Goal: Task Accomplishment & Management: Complete application form

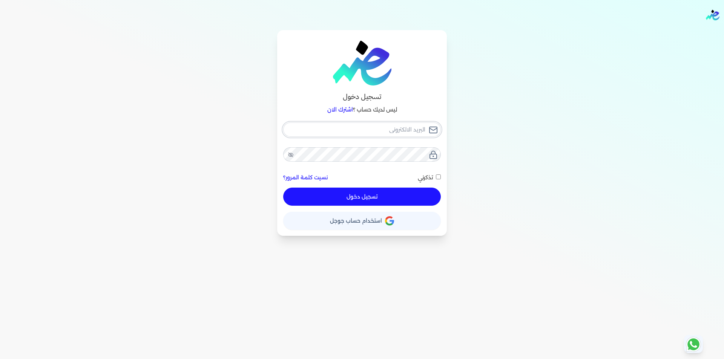
type input "[EMAIL_ADDRESS][DOMAIN_NAME]"
click at [403, 195] on button "تسجيل دخول" at bounding box center [362, 197] width 158 height 18
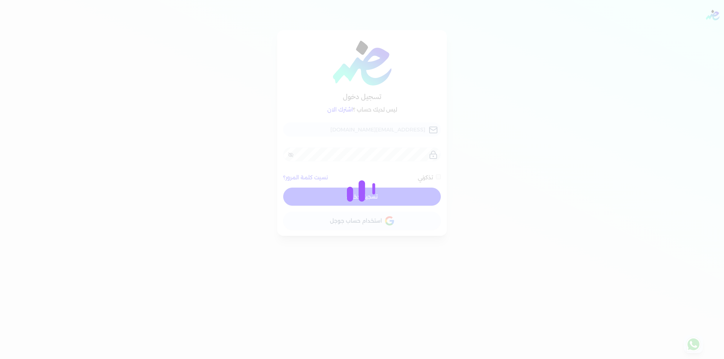
checkbox input "false"
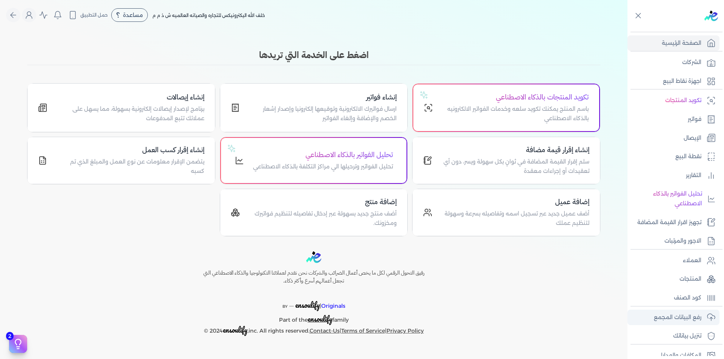
click at [699, 319] on p "رفع البيانات المجمع" at bounding box center [677, 318] width 47 height 10
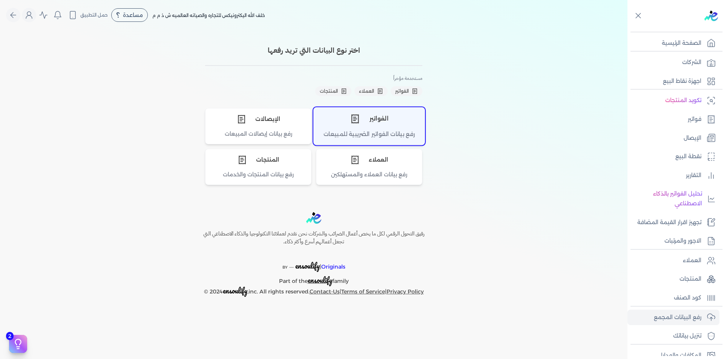
click at [374, 124] on div "الفواتير" at bounding box center [369, 118] width 111 height 23
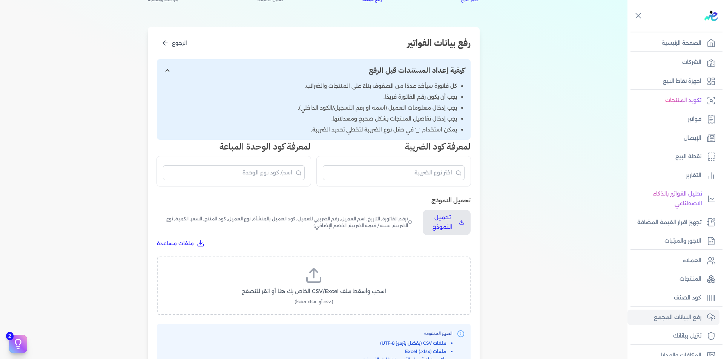
scroll to position [188, 0]
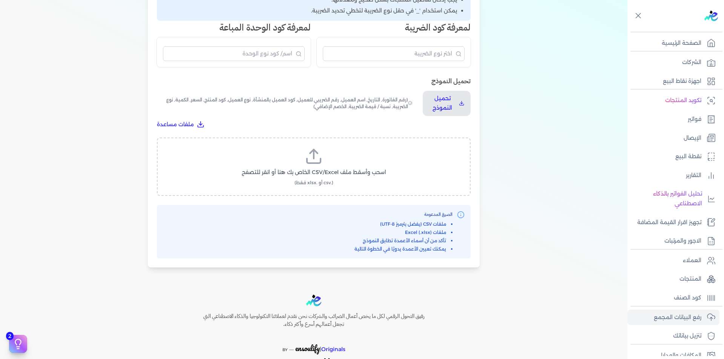
click at [300, 152] on label "اسحب وأسقط ملف CSV/Excel الخاص بك هنا أو انقر للتصفح (.csv أو .xlsx فقط)" at bounding box center [314, 166] width 294 height 39
click at [0, 0] on input "اسحب وأسقط ملف CSV/Excel الخاص بك هنا أو انقر للتصفح (.csv أو .xlsx فقط)" at bounding box center [0, 0] width 0 height 0
click at [325, 181] on span "تحميل الملف" at bounding box center [336, 180] width 32 height 8
select select "رقم الفاتورة"
select select "التاريخ"
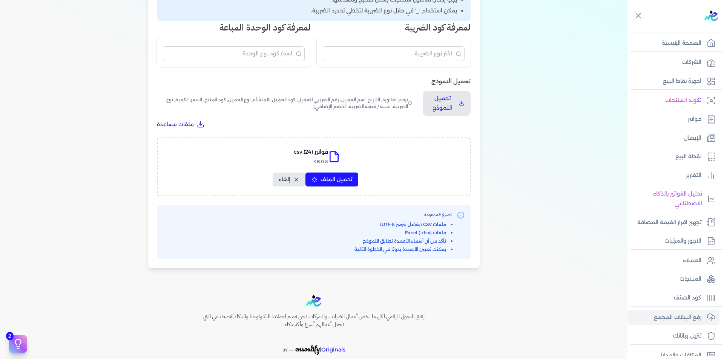
select select "أسم العميل"
select select "الرقم الضريبي"
select select "نوع العميل"
select select "الرقم التسلسلي الداخلي"
select select "وصف البند"
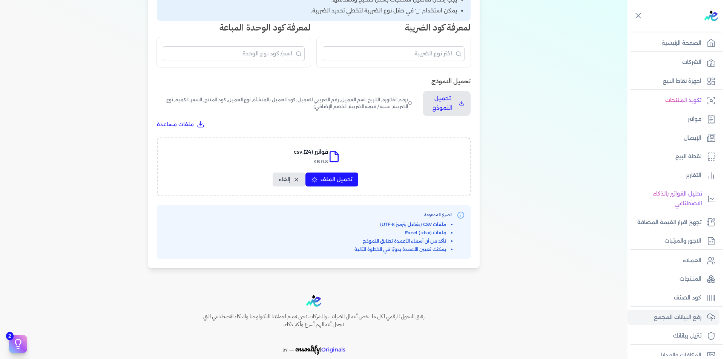
select select "سيريال المنتج"
select select "السعر"
select select "الكمية"
select select "نوع الضريبة"
select select "نسبة / قيمة الضريبة"
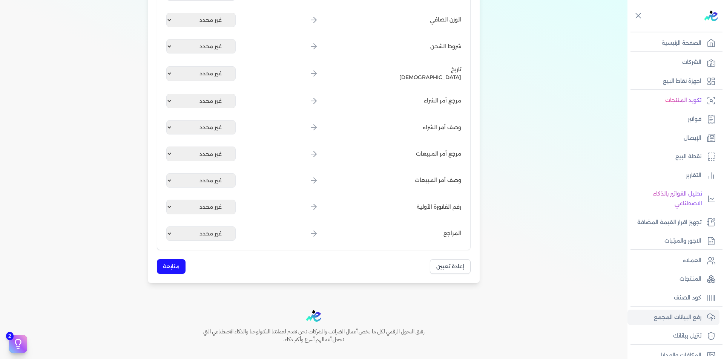
scroll to position [867, 0]
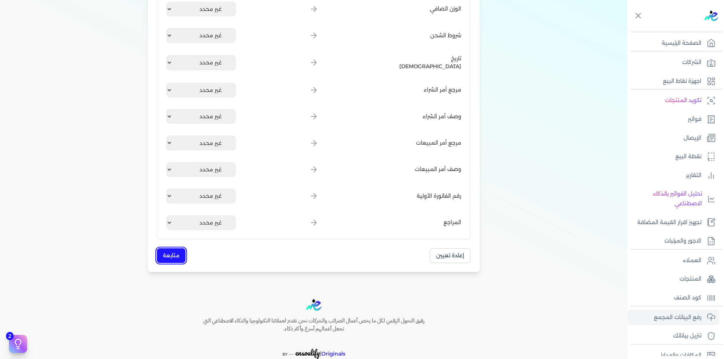
click at [177, 251] on button "متابعة" at bounding box center [171, 255] width 29 height 15
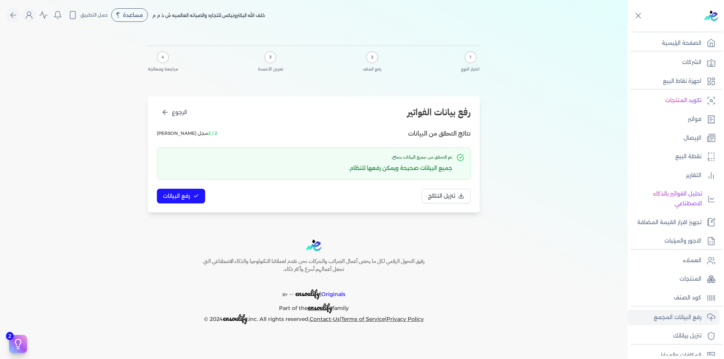
scroll to position [0, 0]
click at [179, 193] on span "رفع البيانات" at bounding box center [176, 196] width 27 height 8
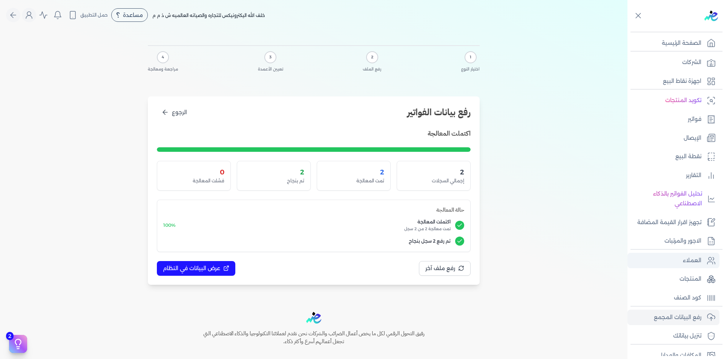
click at [700, 259] on p "العملاء" at bounding box center [692, 261] width 18 height 10
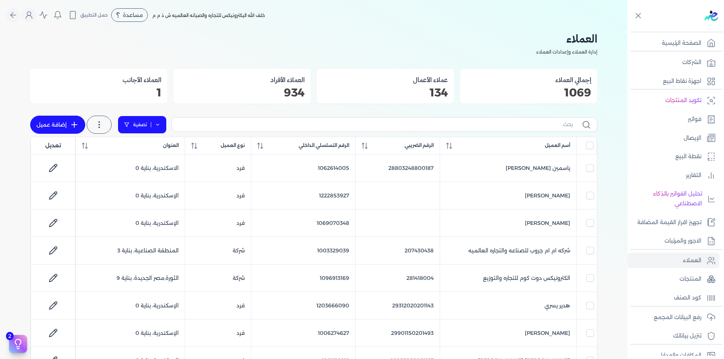
click at [155, 125] on link "تصفية" at bounding box center [142, 125] width 49 height 18
click at [156, 147] on button "اضافة تصفية" at bounding box center [147, 148] width 46 height 9
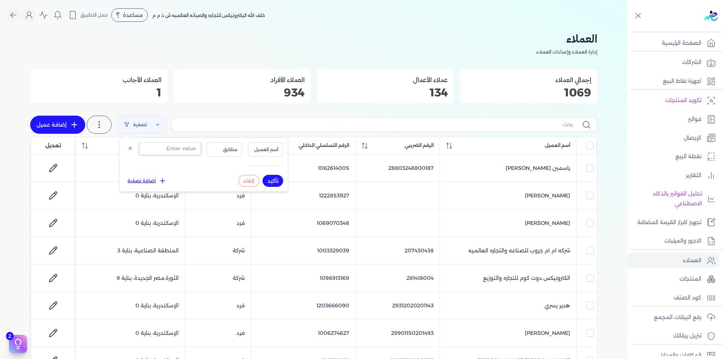
click at [166, 153] on input "text" at bounding box center [169, 148] width 61 height 12
paste input "1206004568"
type input "1206004568"
click at [268, 151] on span "أسم العميل" at bounding box center [266, 149] width 26 height 7
click at [265, 181] on li "الرقم التسلسلي الداخلي" at bounding box center [249, 179] width 57 height 7
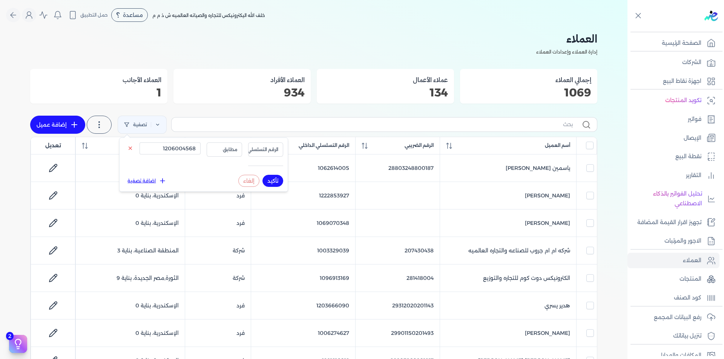
click at [272, 184] on button "تأكيد" at bounding box center [272, 181] width 21 height 12
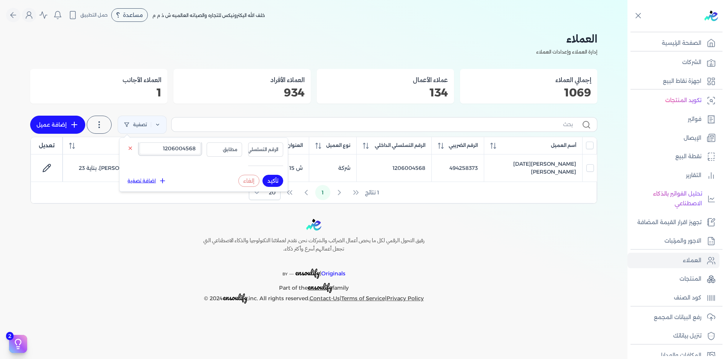
click at [172, 150] on input "1206004568" at bounding box center [169, 148] width 61 height 12
paste input "11428765"
type input "1211428765"
click at [273, 181] on button "تأكيد" at bounding box center [272, 181] width 21 height 12
checkbox input "false"
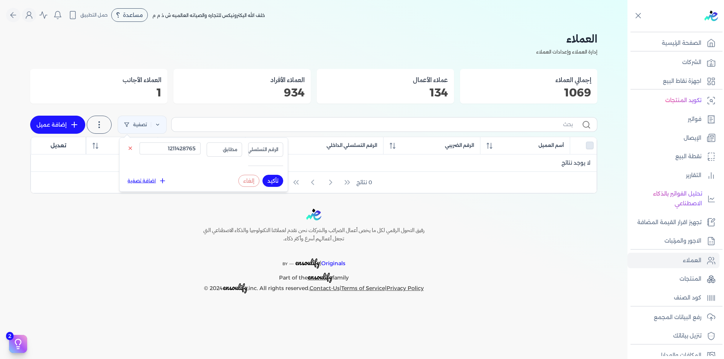
click at [273, 181] on button "تأكيد" at bounding box center [272, 181] width 21 height 12
click at [190, 147] on input "1211428765" at bounding box center [169, 148] width 61 height 12
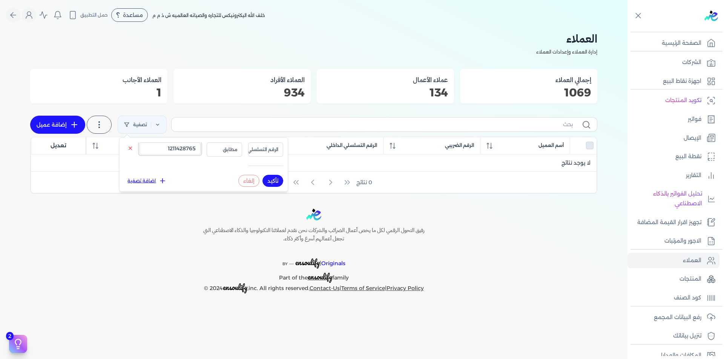
click at [190, 147] on input "1211428765" at bounding box center [169, 148] width 61 height 12
paste input "333118863"
type input "333118863"
click at [266, 148] on span "الرقم التسلسلي الداخلي" at bounding box center [254, 149] width 47 height 7
click at [269, 172] on li "الرقم الضريبي" at bounding box center [249, 173] width 57 height 7
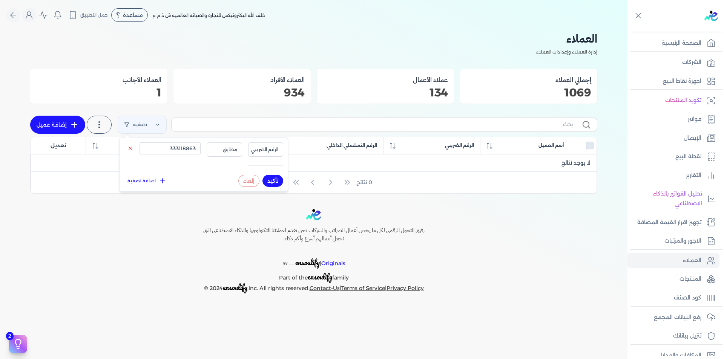
click at [272, 178] on button "تأكيد" at bounding box center [272, 181] width 21 height 12
click at [272, 179] on button "تأكيد" at bounding box center [272, 181] width 21 height 12
click at [77, 122] on icon at bounding box center [74, 124] width 9 height 9
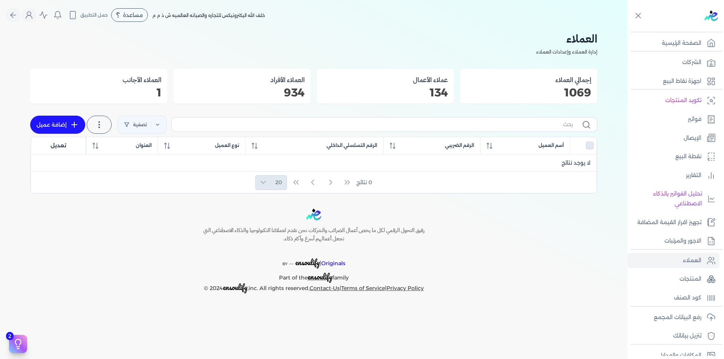
select select "B"
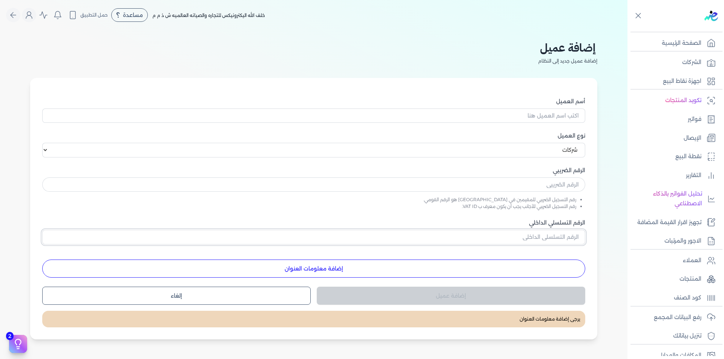
click at [554, 240] on input "الرقم التسلسلي الداخلي" at bounding box center [313, 237] width 543 height 14
click at [557, 181] on input "text" at bounding box center [313, 185] width 543 height 14
paste input "333118863"
type input "333118863"
click at [573, 236] on input "الرقم التسلسلي الداخلي" at bounding box center [313, 237] width 543 height 14
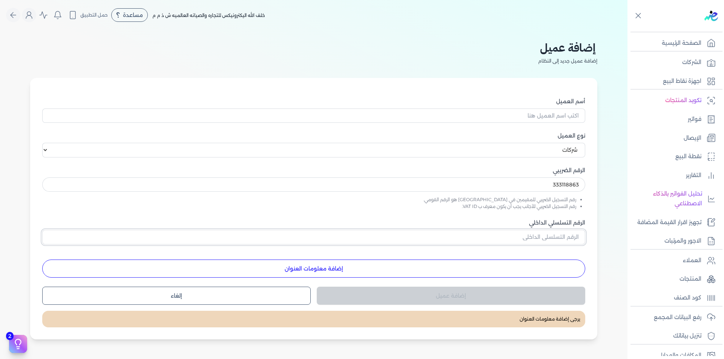
paste input "1211428765"
type input "1211428765"
click at [567, 187] on input "333118863" at bounding box center [313, 185] width 543 height 14
click at [554, 118] on input "أسم العميل" at bounding box center [313, 116] width 543 height 14
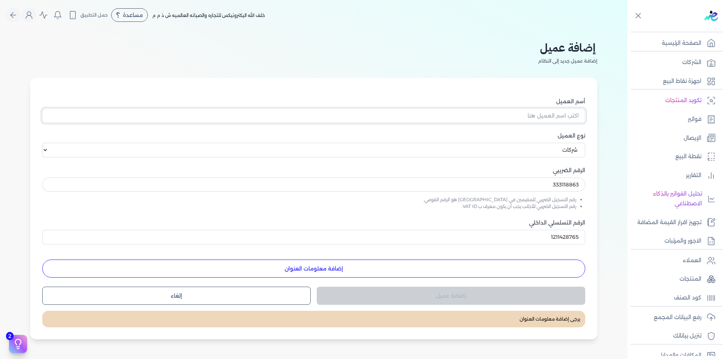
paste input "[PERSON_NAME] وشركاؤها"
type input "[PERSON_NAME] وشركاؤها"
click at [481, 272] on button "إضافة معلومات العنوان" at bounding box center [313, 269] width 543 height 18
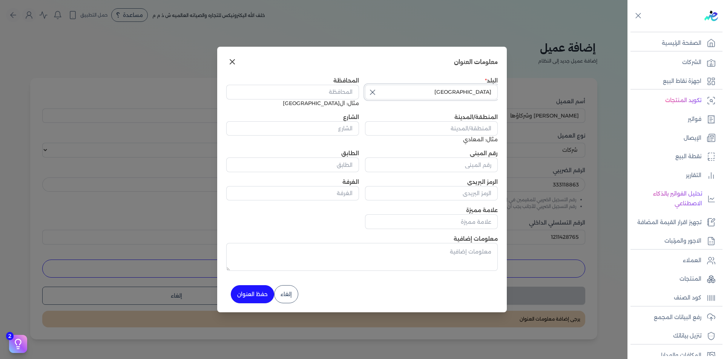
click at [469, 89] on input "[GEOGRAPHIC_DATA]" at bounding box center [431, 92] width 133 height 14
type input "[GEOGRAPHIC_DATA]"
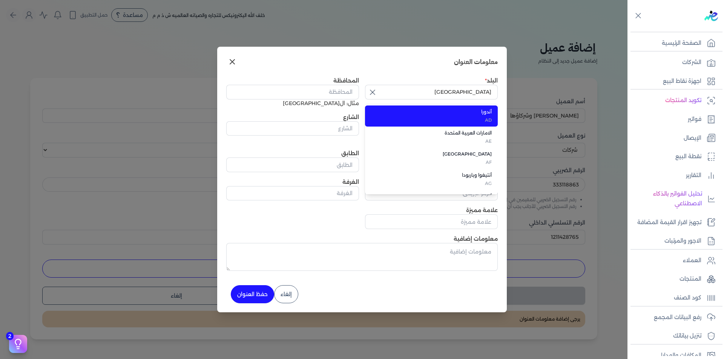
drag, startPoint x: 373, startPoint y: 93, endPoint x: 379, endPoint y: 91, distance: 6.3
click at [373, 92] on icon "button" at bounding box center [372, 92] width 9 height 9
click at [450, 89] on input "text" at bounding box center [431, 92] width 133 height 14
click at [482, 120] on span "EG" at bounding box center [436, 120] width 112 height 7
type input "[GEOGRAPHIC_DATA]"
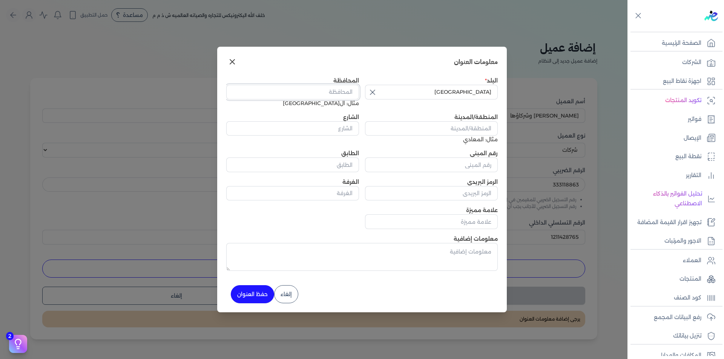
click at [347, 92] on input "المحافظة" at bounding box center [292, 92] width 133 height 14
type input "الاسكندرية"
click at [473, 130] on input "المنطقة/المدينة" at bounding box center [431, 128] width 133 height 14
type input "ابيس"
click at [337, 125] on input "الشارع" at bounding box center [292, 128] width 133 height 14
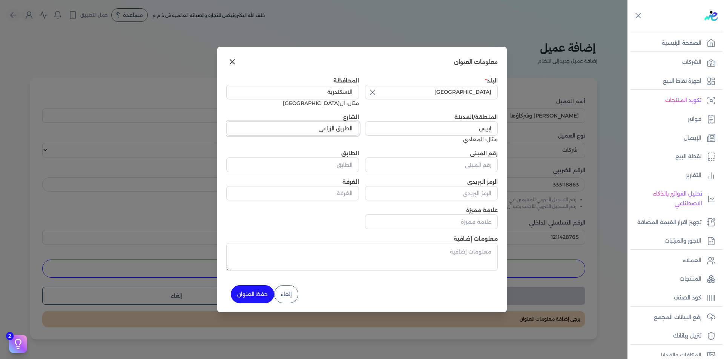
type input "الطريق الزراعي"
click at [418, 169] on input "رقم المبنى" at bounding box center [431, 165] width 133 height 14
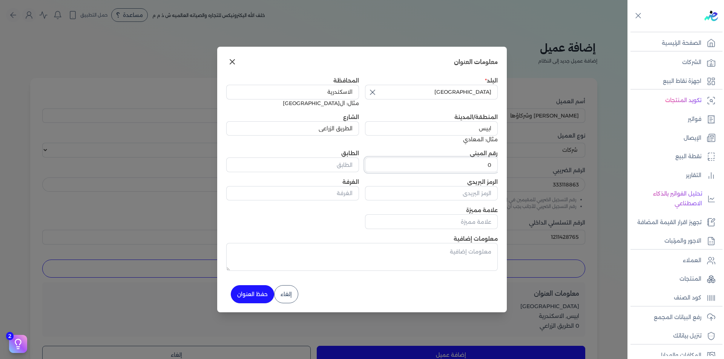
type input "0"
click at [255, 298] on button "حفظ العنوان" at bounding box center [252, 294] width 43 height 18
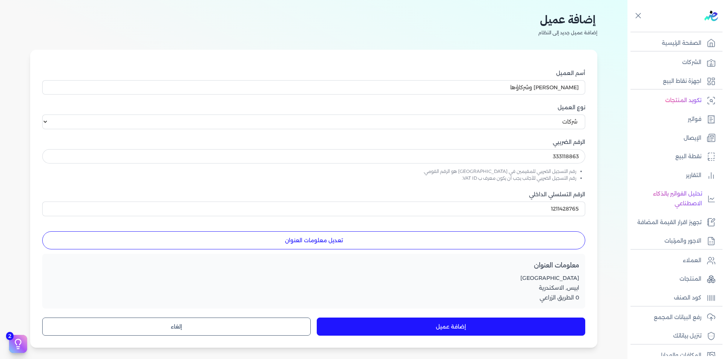
scroll to position [113, 0]
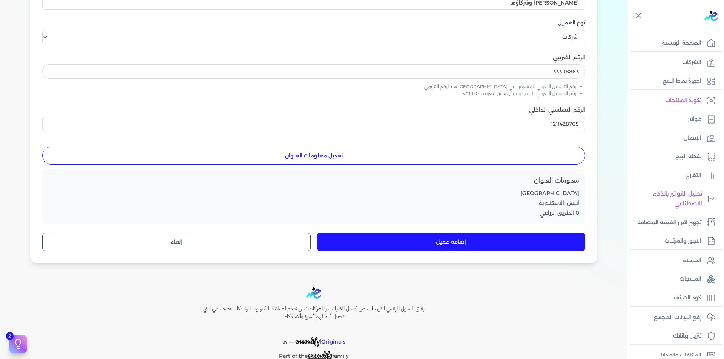
click at [436, 249] on button "إضافة عميل" at bounding box center [451, 242] width 268 height 18
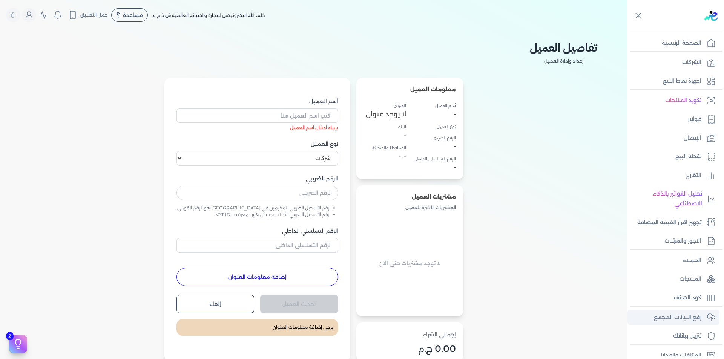
click at [660, 315] on p "رفع البيانات المجمع" at bounding box center [677, 318] width 47 height 10
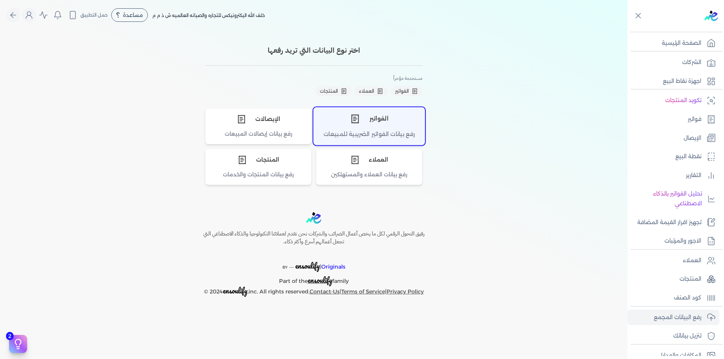
click at [392, 130] on div "رفع بيانات الفواتير الضريبية للمبيعات" at bounding box center [369, 137] width 111 height 15
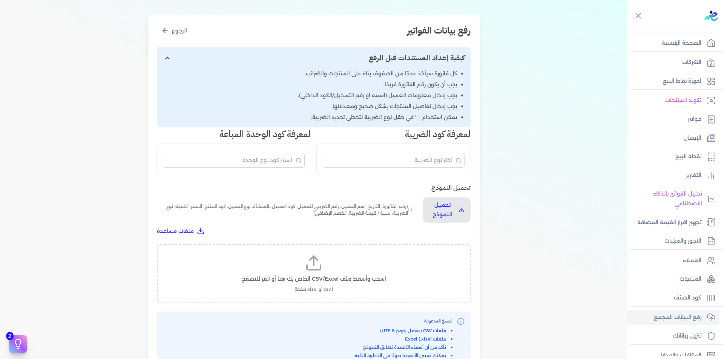
scroll to position [224, 0]
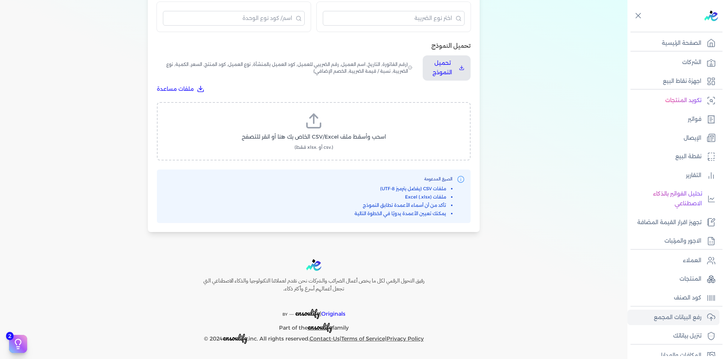
click at [314, 129] on icon at bounding box center [314, 121] width 18 height 18
click at [0, 0] on input "اسحب وأسقط ملف CSV/Excel الخاص بك هنا أو انقر للتصفح (.csv أو .xlsx فقط)" at bounding box center [0, 0] width 0 height 0
click at [325, 141] on span "تحميل الملف" at bounding box center [336, 144] width 32 height 8
select select "رقم الفاتورة"
select select "التاريخ"
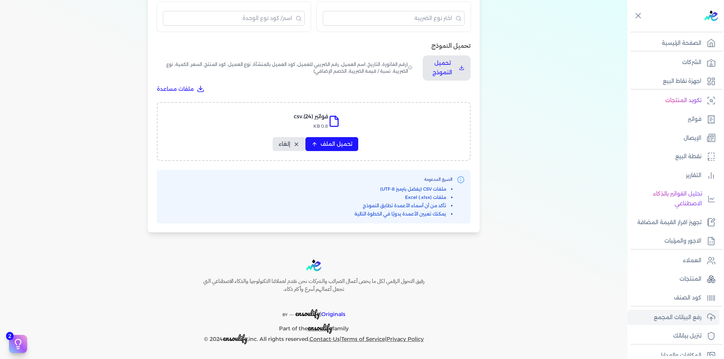
select select "أسم العميل"
select select "الرقم الضريبي"
select select "نوع العميل"
select select "الرقم التسلسلي الداخلي"
select select "وصف البند"
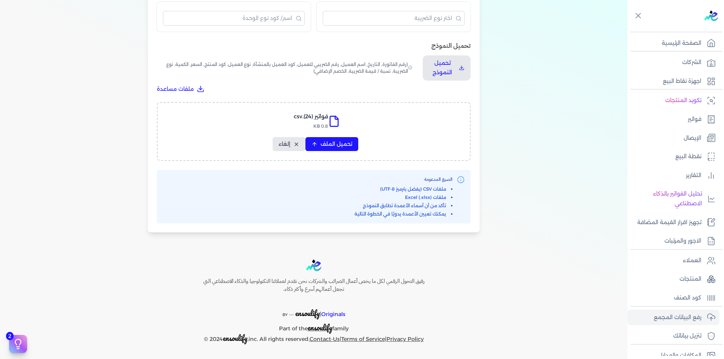
select select "سيريال المنتج"
select select "السعر"
select select "الكمية"
select select "نوع الضريبة"
select select "نسبة / قيمة الضريبة"
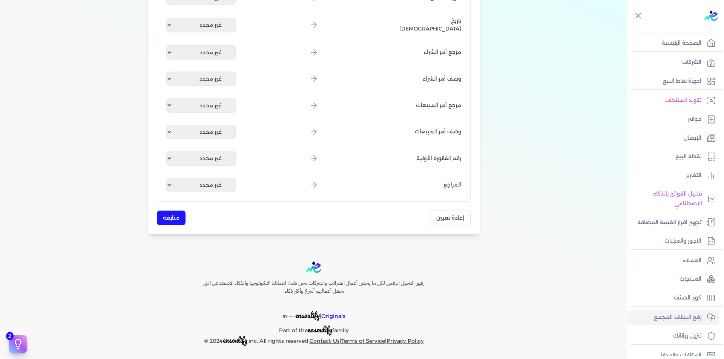
scroll to position [905, 0]
click at [177, 217] on button "متابعة" at bounding box center [171, 217] width 29 height 15
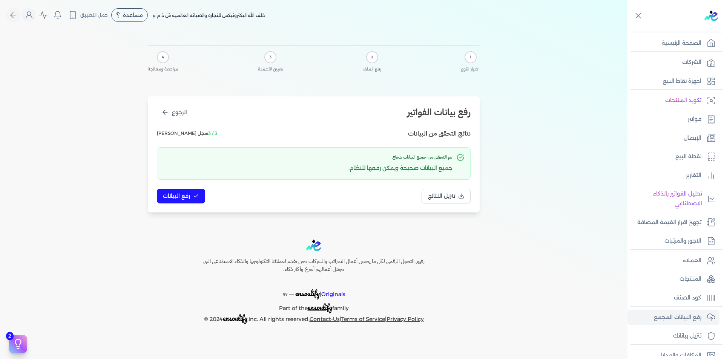
scroll to position [0, 0]
click at [182, 189] on button "رفع البيانات" at bounding box center [181, 196] width 48 height 15
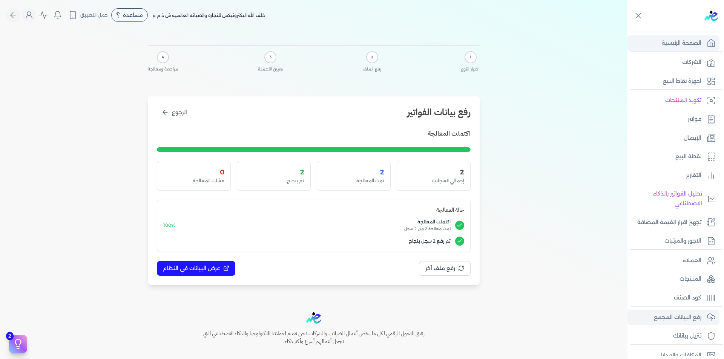
click at [692, 42] on p "الصفحة الرئيسية" at bounding box center [681, 43] width 40 height 10
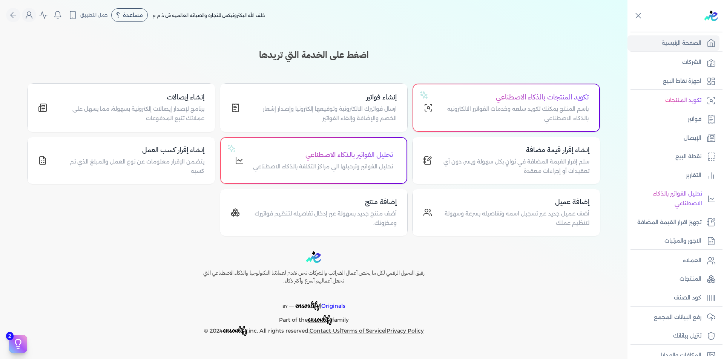
click at [317, 26] on nav "Toggle Navigation الاسعار العمولات مساعدة خدمة العملاء دليل المستخدم تسجيل الدخ…" at bounding box center [313, 15] width 627 height 30
